Goal: Information Seeking & Learning: Learn about a topic

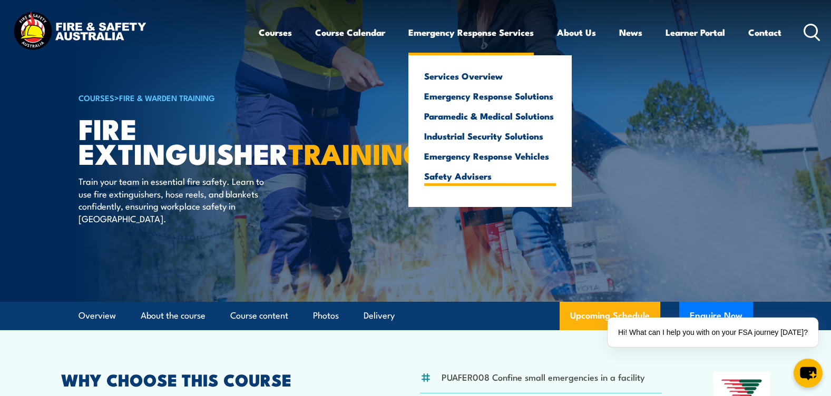
click at [443, 180] on link "Safety Advisers" at bounding box center [490, 175] width 132 height 9
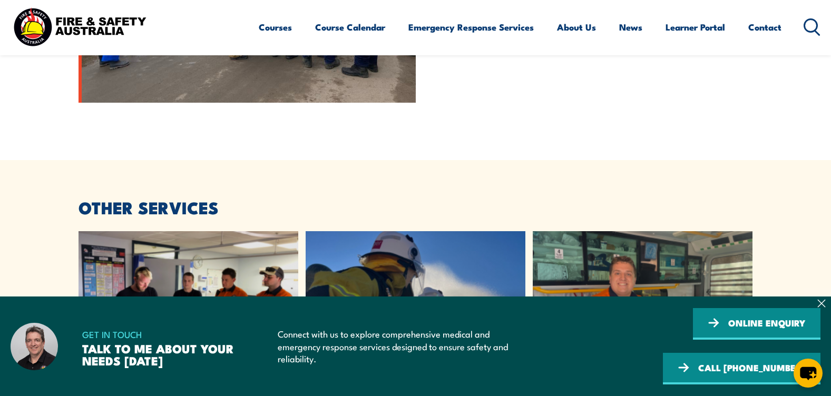
scroll to position [1896, 0]
